Goal: Task Accomplishment & Management: Complete application form

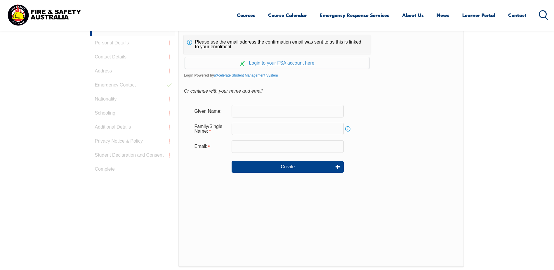
scroll to position [156, 0]
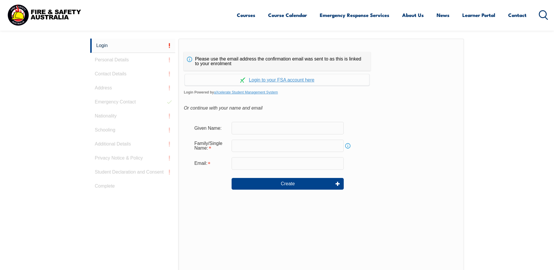
click at [272, 127] on input "text" at bounding box center [287, 128] width 112 height 12
type input "rawinpa"
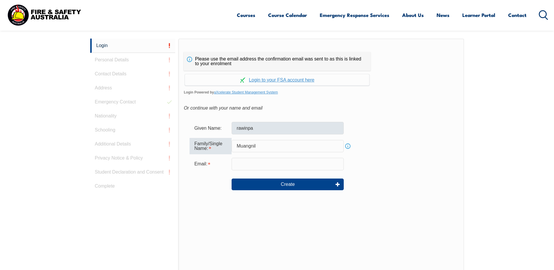
type input "Muangnil"
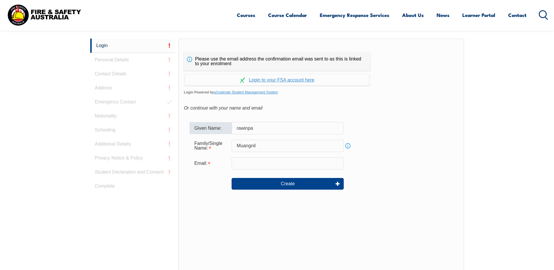
drag, startPoint x: 263, startPoint y: 127, endPoint x: 238, endPoint y: 128, distance: 25.4
click at [238, 128] on input "rawinpa" at bounding box center [287, 128] width 112 height 12
type input "r"
type input "Rawinpa"
click at [268, 166] on input "email" at bounding box center [287, 163] width 112 height 12
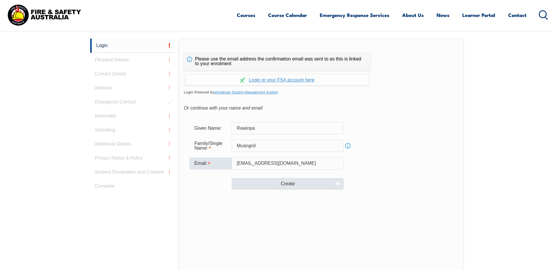
type input "[EMAIL_ADDRESS][DOMAIN_NAME]"
click at [303, 185] on button "Create" at bounding box center [287, 184] width 112 height 12
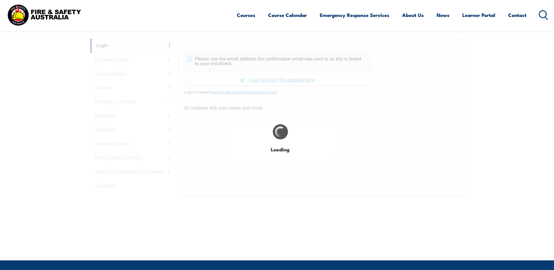
type input "Rawinpa"
type input "Muangnil"
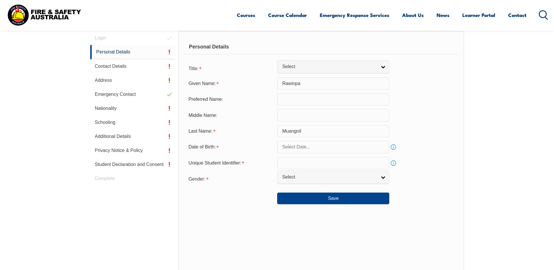
scroll to position [165, 0]
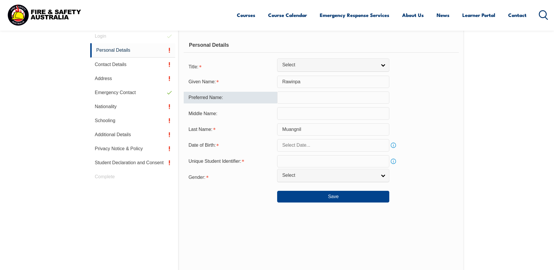
click at [313, 95] on input "text" at bounding box center [333, 97] width 112 height 12
type input "Cookie"
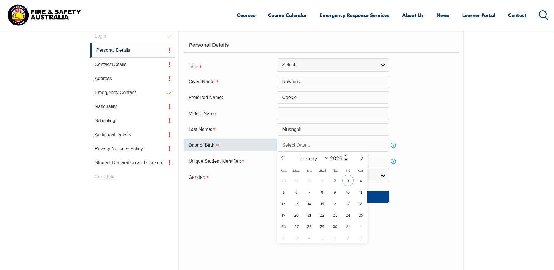
click at [297, 147] on input "text" at bounding box center [333, 145] width 112 height 12
click at [345, 156] on span at bounding box center [346, 156] width 4 height 4
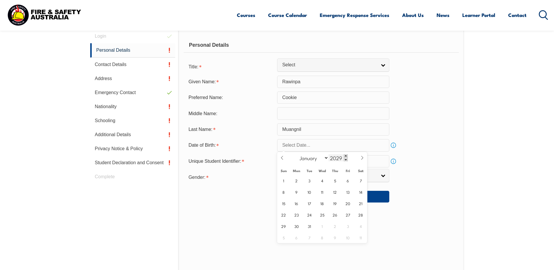
click at [345, 156] on span at bounding box center [346, 156] width 4 height 4
click at [344, 159] on span at bounding box center [346, 160] width 4 height 4
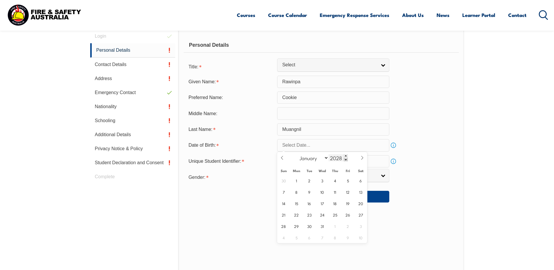
click at [344, 159] on span at bounding box center [346, 160] width 4 height 4
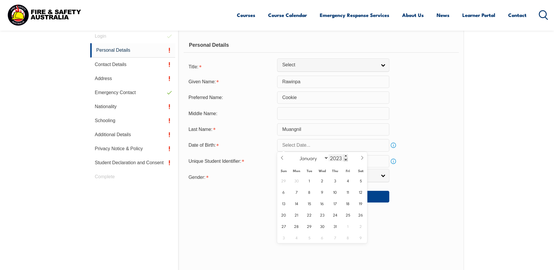
click at [344, 159] on span at bounding box center [346, 160] width 4 height 4
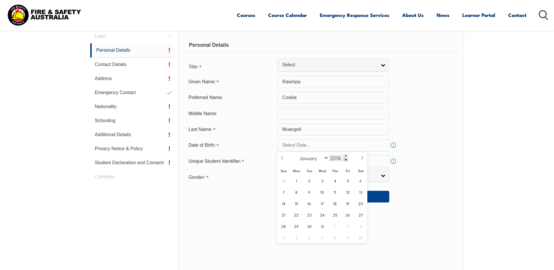
click at [344, 159] on span at bounding box center [346, 160] width 4 height 4
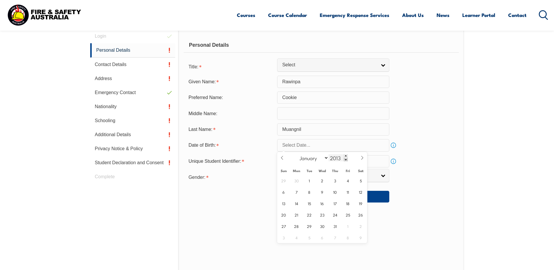
click at [344, 159] on span at bounding box center [346, 160] width 4 height 4
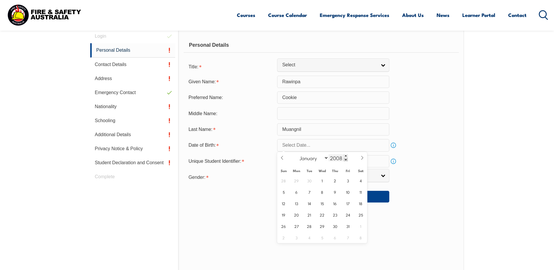
click at [344, 159] on span at bounding box center [346, 160] width 4 height 4
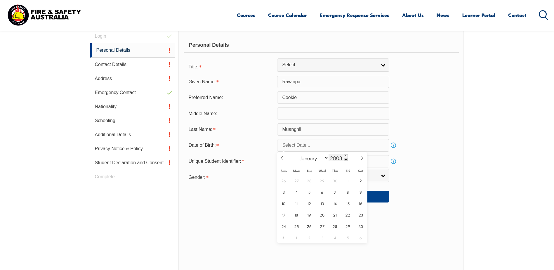
click at [344, 159] on span at bounding box center [346, 160] width 4 height 4
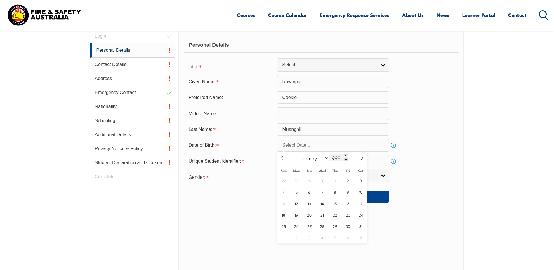
click at [344, 159] on span at bounding box center [346, 160] width 4 height 4
type input "1995"
click at [281, 156] on icon at bounding box center [282, 158] width 4 height 4
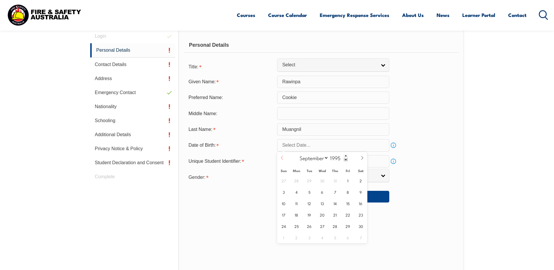
click at [281, 156] on icon at bounding box center [282, 158] width 4 height 4
select select "7"
click at [312, 204] on span "15" at bounding box center [309, 202] width 11 height 11
type input "[DATE]"
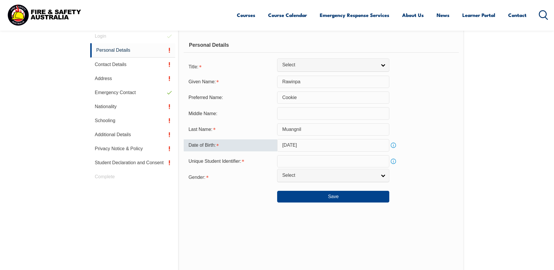
click at [295, 163] on input "text" at bounding box center [333, 161] width 112 height 12
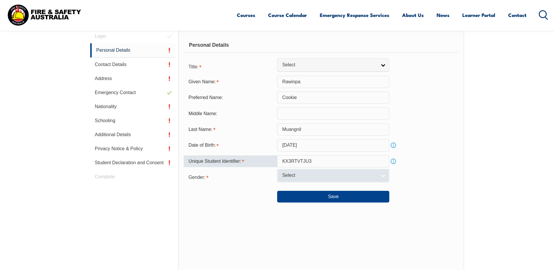
type input "KX3RTVTJU3"
click at [297, 175] on span "Select" at bounding box center [329, 175] width 95 height 6
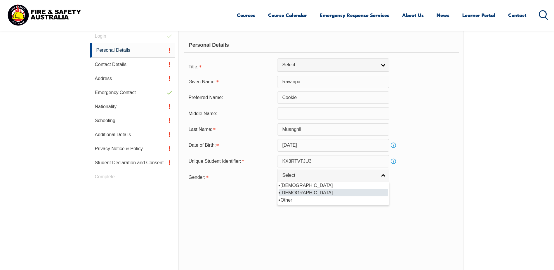
click at [296, 193] on li "[DEMOGRAPHIC_DATA]" at bounding box center [332, 192] width 109 height 7
select select "F"
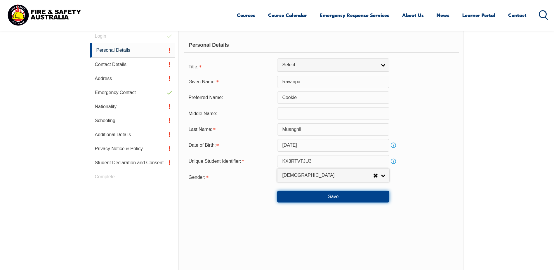
click at [356, 194] on button "Save" at bounding box center [333, 197] width 112 height 12
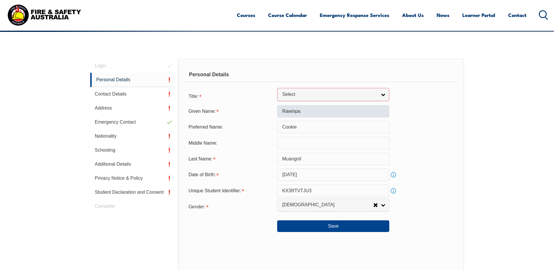
scroll to position [135, 0]
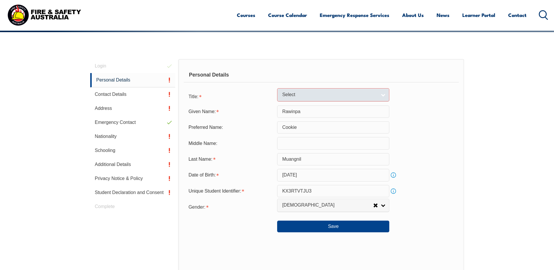
click at [381, 94] on link "Select" at bounding box center [333, 94] width 112 height 13
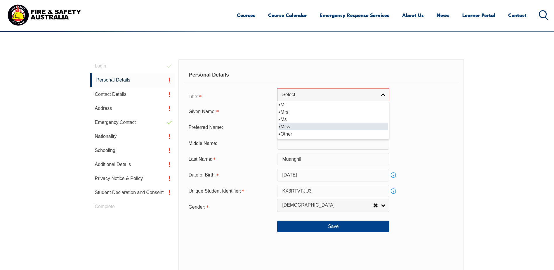
click at [313, 126] on li "Miss" at bounding box center [332, 126] width 109 height 7
select select "Miss"
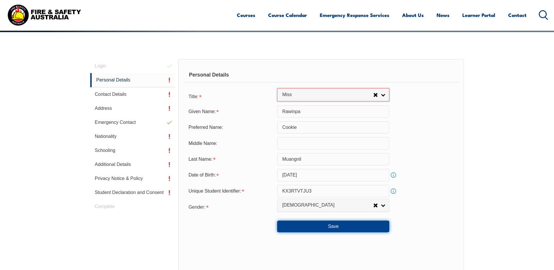
click at [329, 230] on button "Save" at bounding box center [333, 226] width 112 height 12
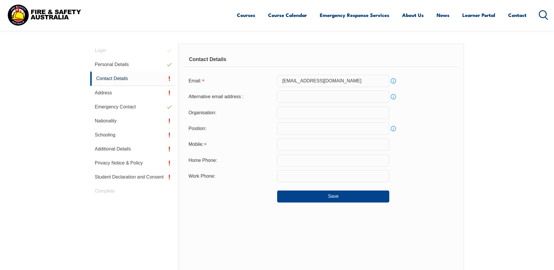
scroll to position [165, 0]
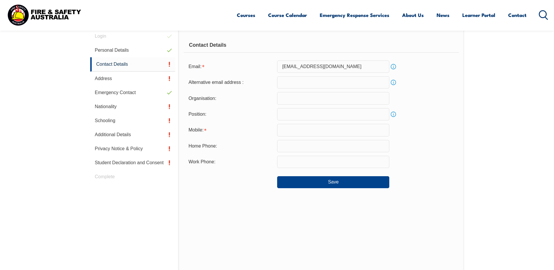
click at [327, 85] on input "email" at bounding box center [333, 82] width 112 height 12
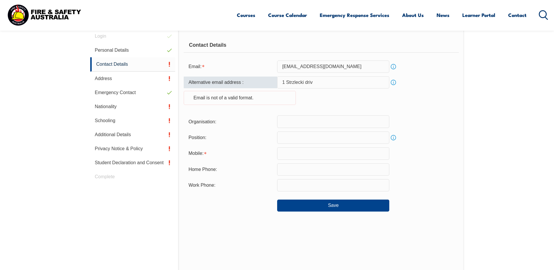
type input "[STREET_ADDRESS]"
drag, startPoint x: 320, startPoint y: 84, endPoint x: 330, endPoint y: 84, distance: 9.9
click at [330, 84] on input "[STREET_ADDRESS]" at bounding box center [333, 82] width 112 height 12
click at [345, 86] on input "[STREET_ADDRESS]" at bounding box center [333, 82] width 112 height 12
drag, startPoint x: 320, startPoint y: 83, endPoint x: 256, endPoint y: 83, distance: 64.2
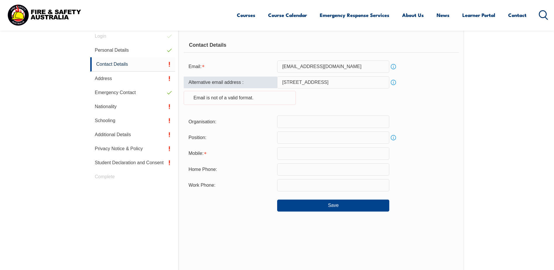
click at [256, 83] on div "Alternative email address : [STREET_ADDRESS] Info Email is not of a valid forma…" at bounding box center [321, 94] width 275 height 36
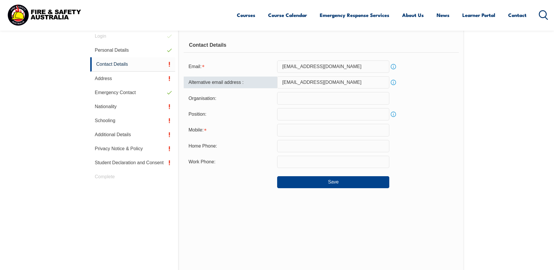
type input "[EMAIL_ADDRESS][DOMAIN_NAME]"
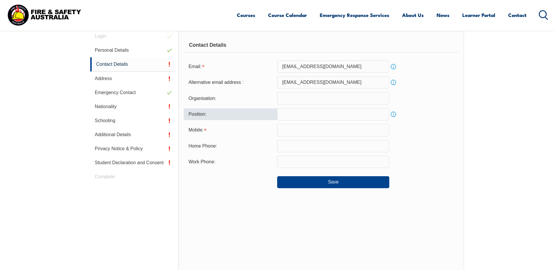
click at [291, 115] on input "text" at bounding box center [333, 114] width 112 height 12
type input "t"
type input "store person"
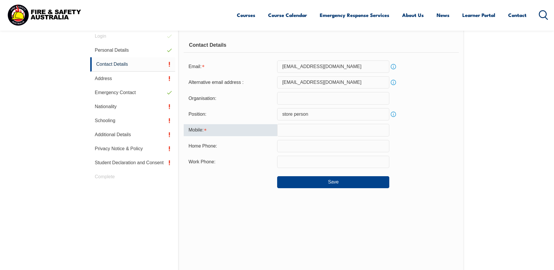
click at [321, 128] on input "text" at bounding box center [333, 130] width 112 height 12
type input "0414414384"
click at [303, 162] on input "text" at bounding box center [333, 162] width 112 height 12
click at [422, 157] on div "Work Phone:" at bounding box center [321, 162] width 275 height 12
click at [363, 98] on input "text" at bounding box center [333, 98] width 112 height 12
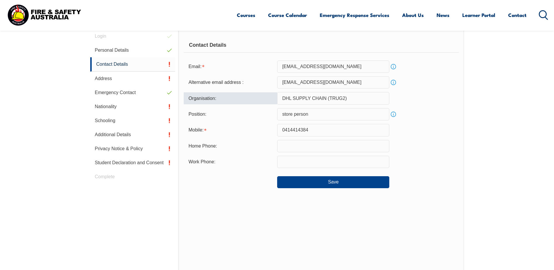
drag, startPoint x: 350, startPoint y: 100, endPoint x: 328, endPoint y: 98, distance: 21.9
click at [328, 98] on input "DHL SUPPLY CHAIN (TRUG2)" at bounding box center [333, 98] width 112 height 12
type input "DHL SUPPLY CHAIN (SKYLINE)"
click at [402, 143] on div "Home Phone:" at bounding box center [321, 146] width 275 height 12
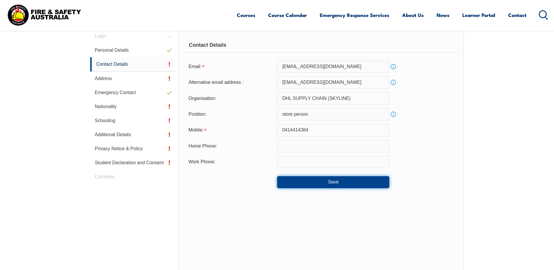
click at [339, 181] on button "Save" at bounding box center [333, 182] width 112 height 12
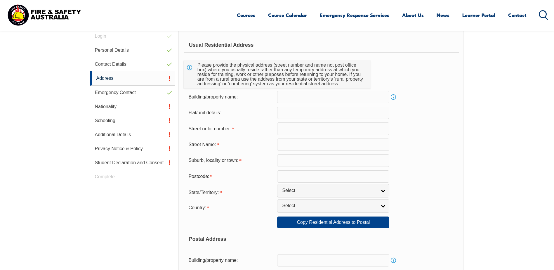
click at [299, 101] on input "text" at bounding box center [333, 97] width 112 height 12
